Goal: Task Accomplishment & Management: Use online tool/utility

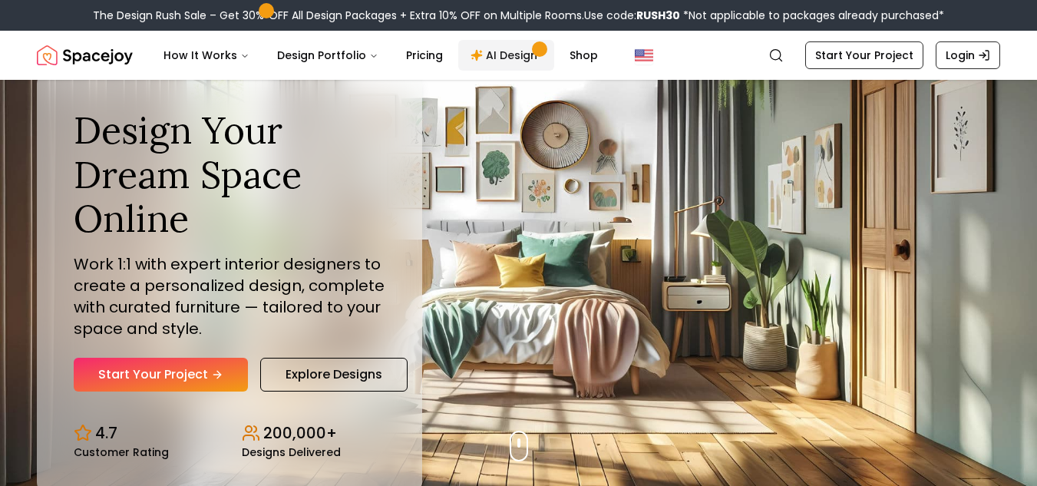
click at [498, 65] on link "AI Design" at bounding box center [506, 55] width 96 height 31
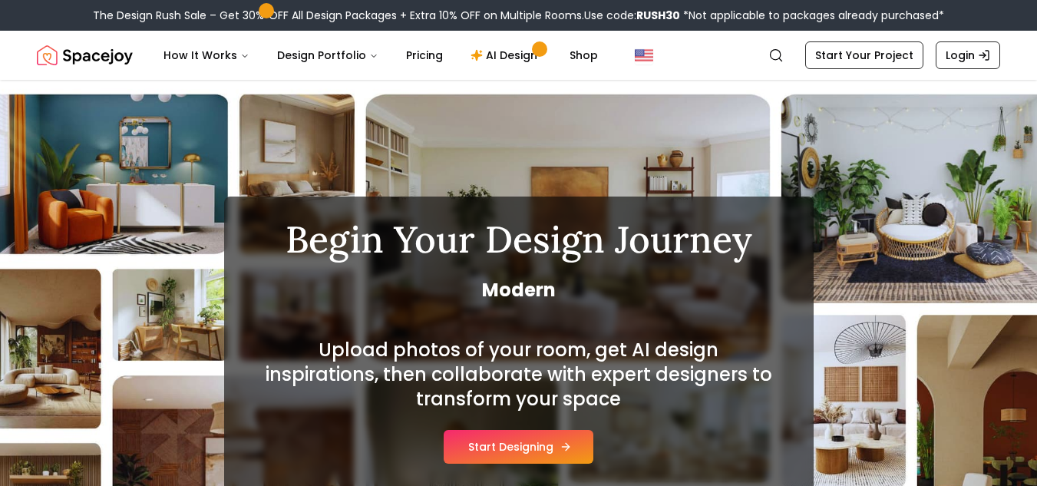
click at [541, 444] on button "Start Designing" at bounding box center [519, 447] width 150 height 34
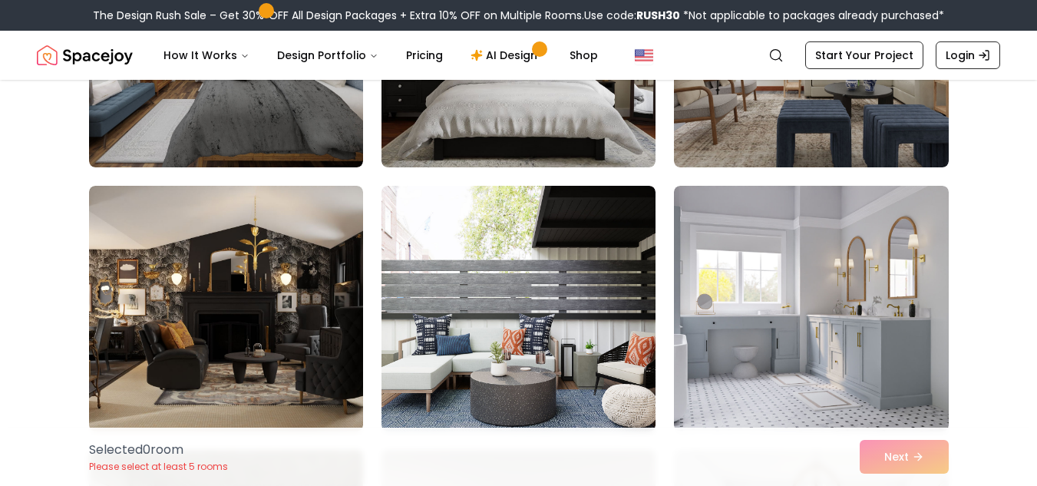
scroll to position [608, 0]
